Goal: Task Accomplishment & Management: Manage account settings

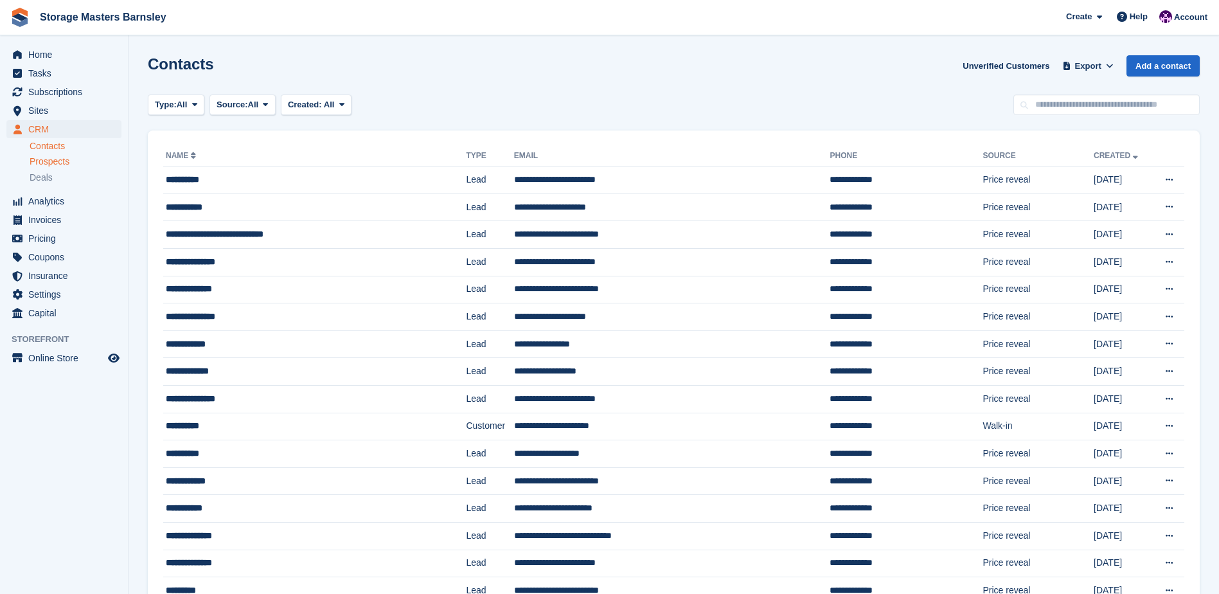
click at [64, 160] on span "Prospects" at bounding box center [50, 162] width 40 height 12
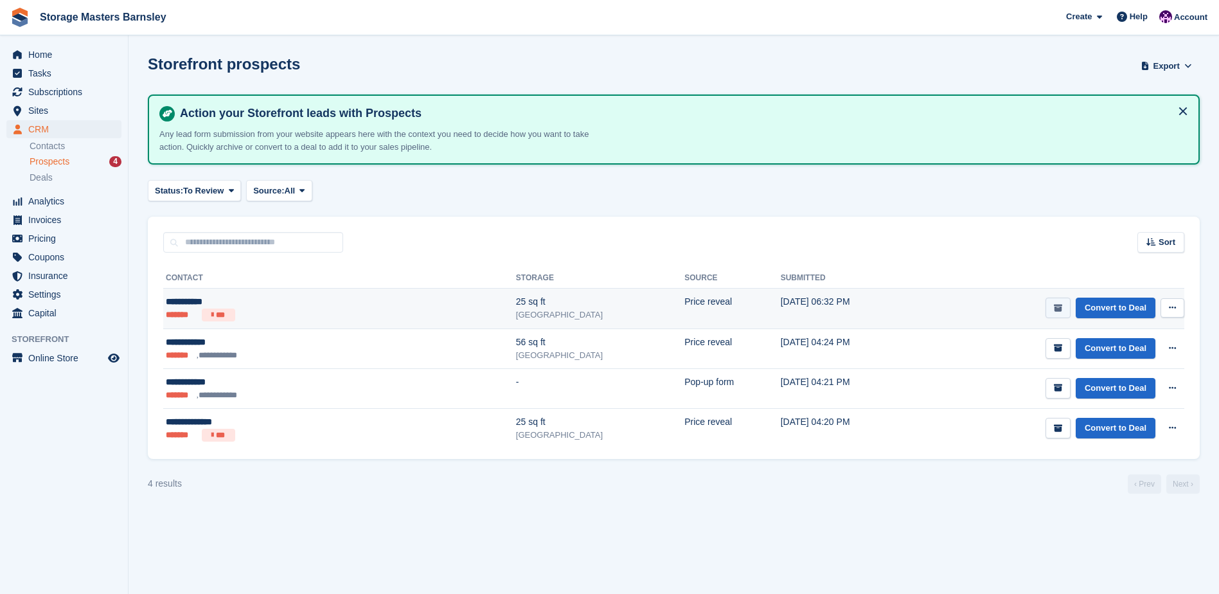
click at [1062, 308] on icon "submit" at bounding box center [1058, 308] width 8 height 8
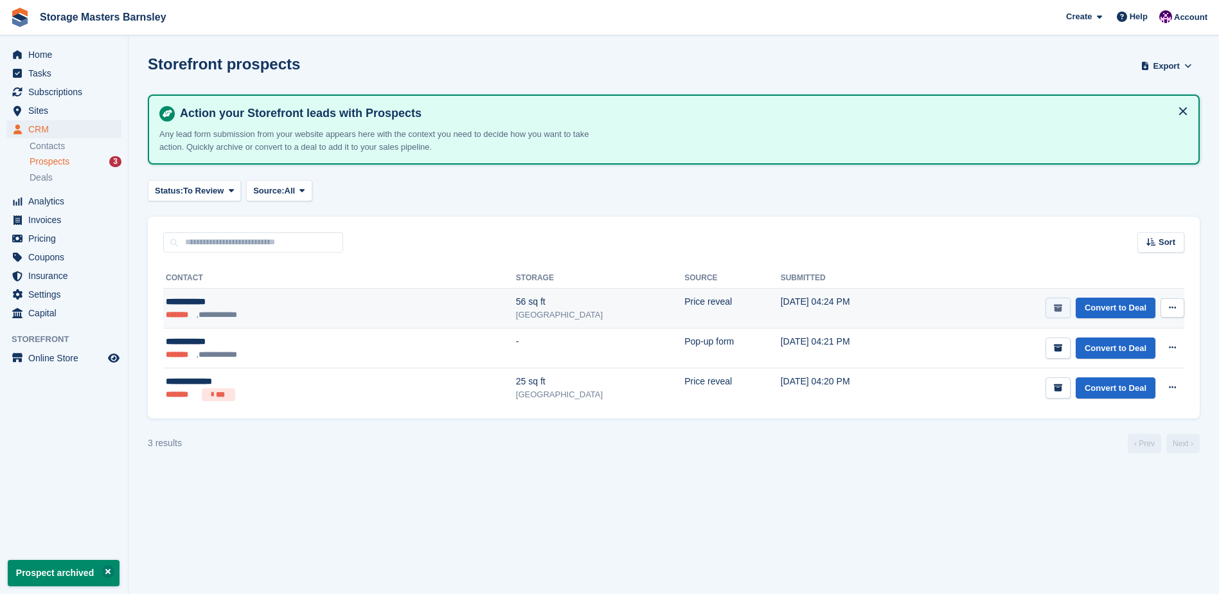
click at [1059, 310] on icon "submit" at bounding box center [1058, 308] width 8 height 8
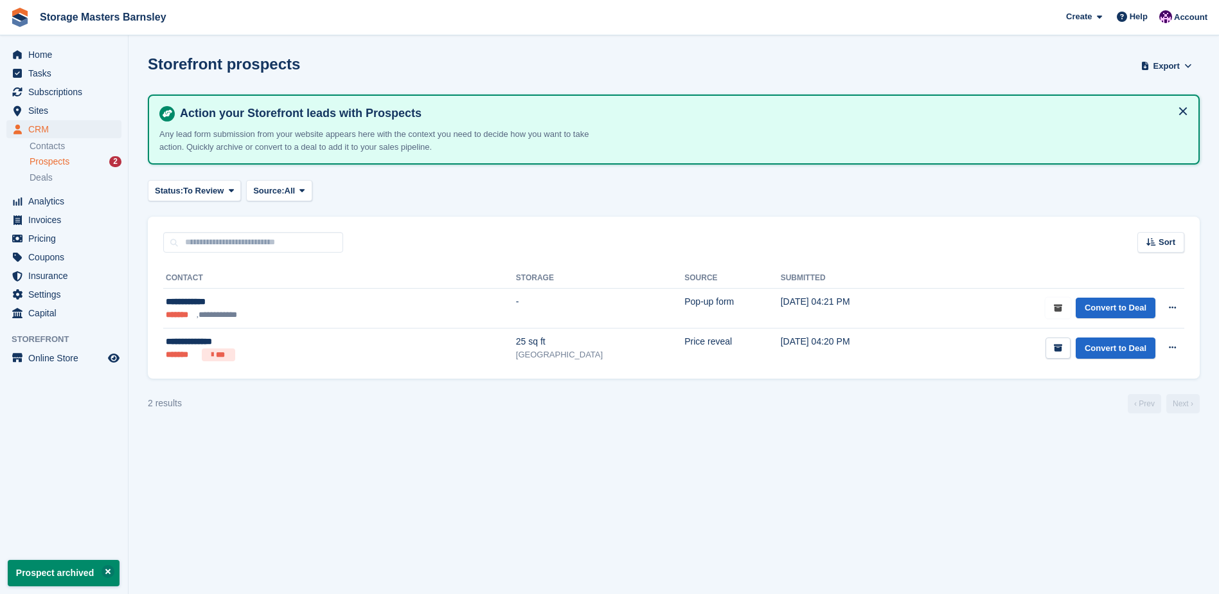
click at [1059, 310] on icon "submit" at bounding box center [1058, 308] width 8 height 8
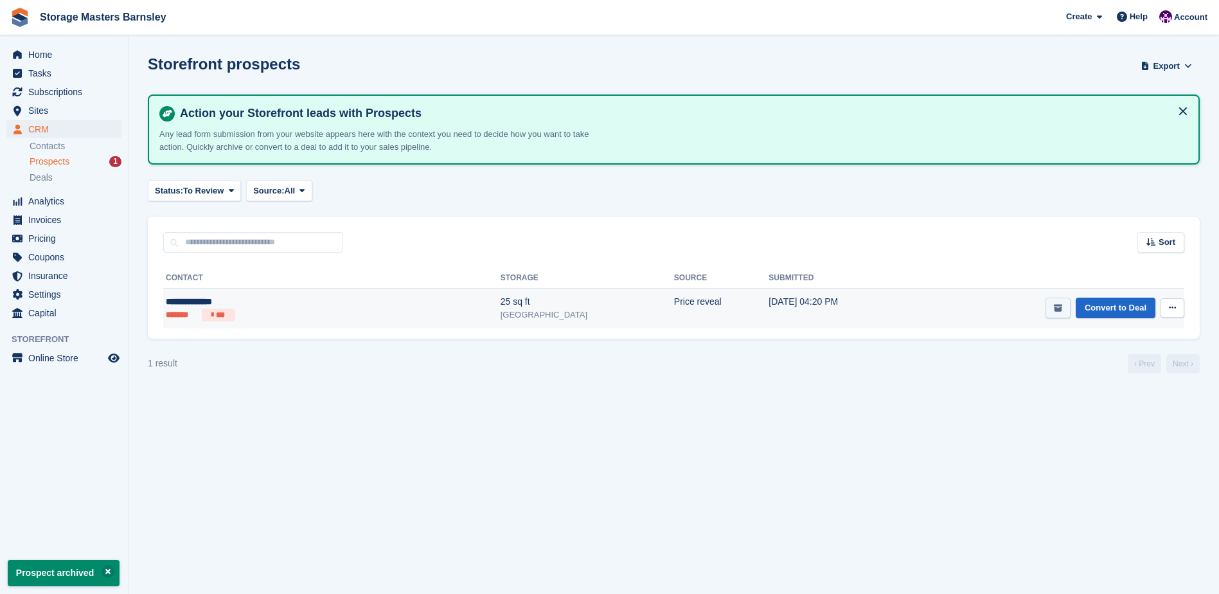
click at [1062, 318] on td "Convert to Deal View contact Edit contact Delete prospect" at bounding box center [1045, 309] width 277 height 40
click at [1054, 311] on button "submit" at bounding box center [1058, 308] width 25 height 21
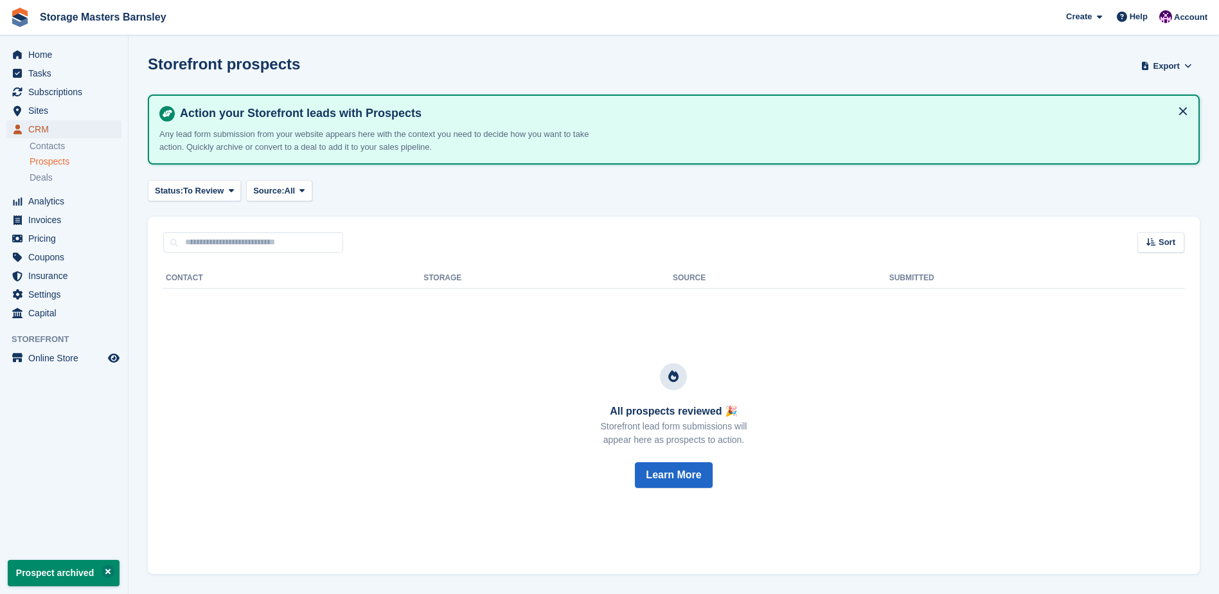
click at [47, 127] on span "CRM" at bounding box center [66, 129] width 77 height 18
